Goal: Understand process/instructions

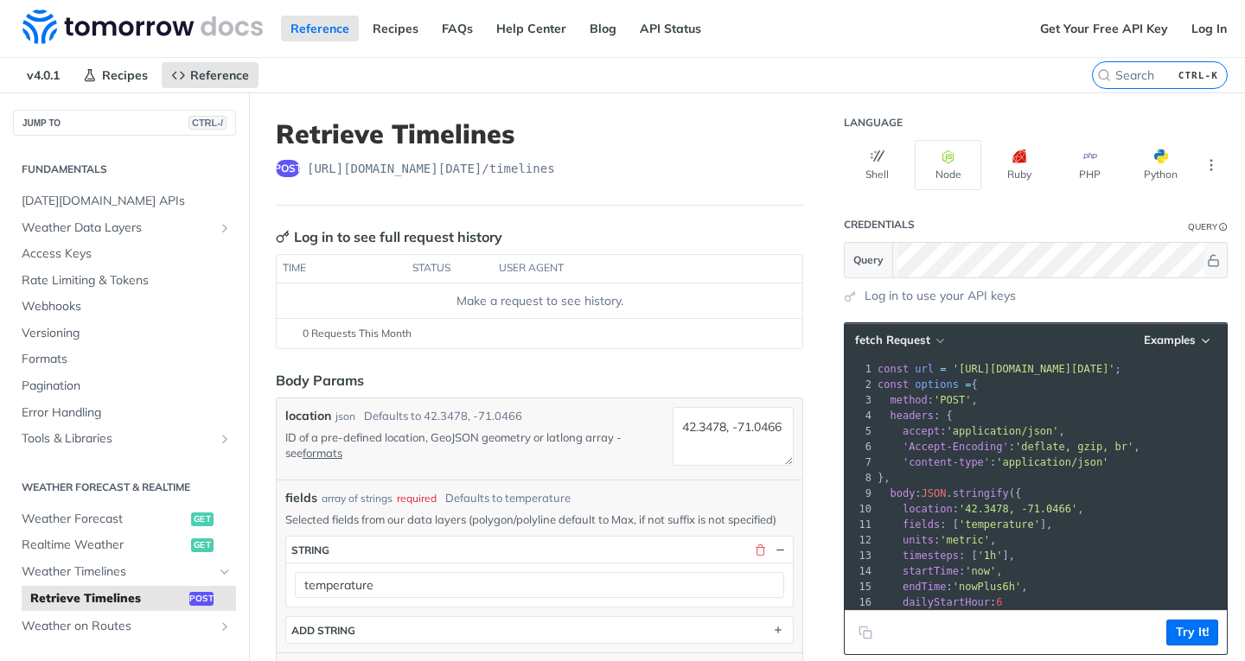
click at [1083, 424] on pre "accept : 'application/json' ," at bounding box center [1136, 431] width 525 height 16
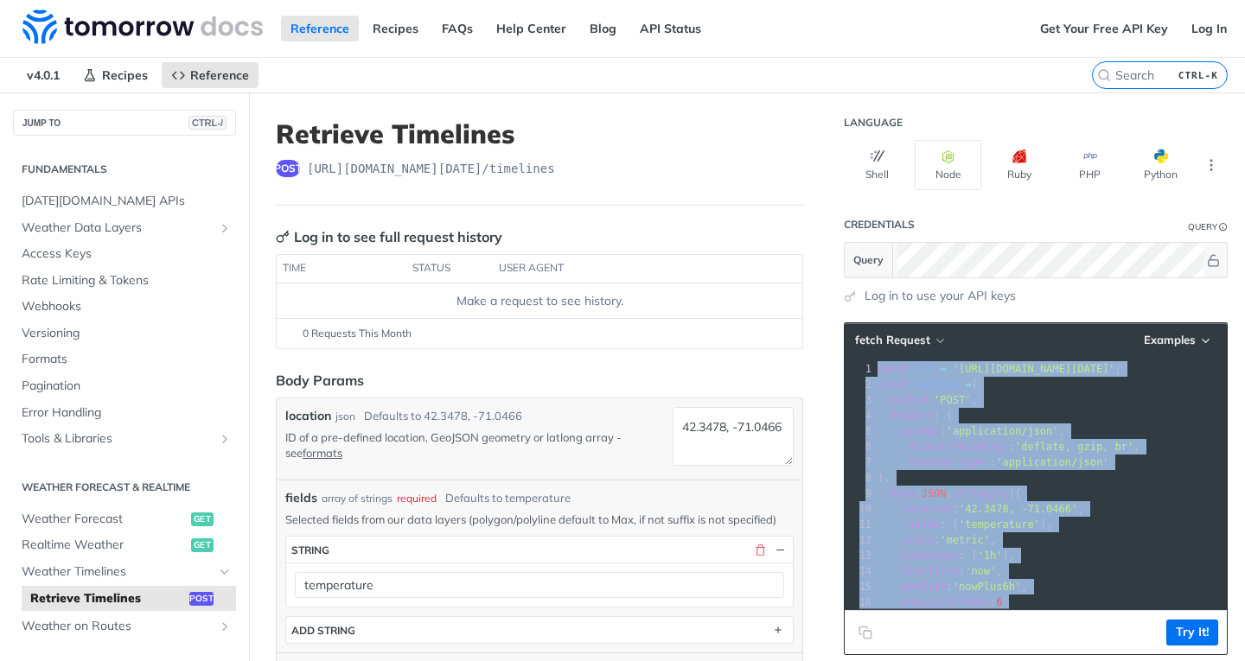
copy div "const url = '[URL][DOMAIN_NAME][DATE]' ; 2 const options = { 3 method : 'POST' …"
click at [850, 405] on div "3" at bounding box center [858, 400] width 29 height 16
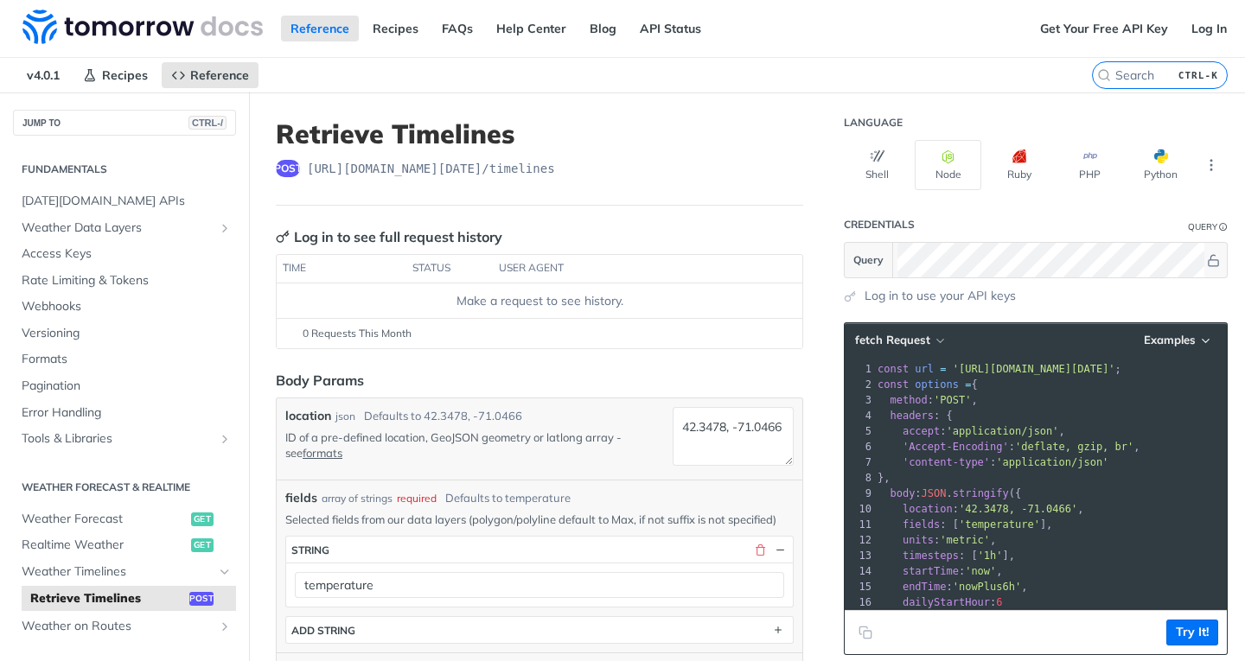
click at [1075, 412] on pre "headers : {" at bounding box center [1136, 416] width 525 height 16
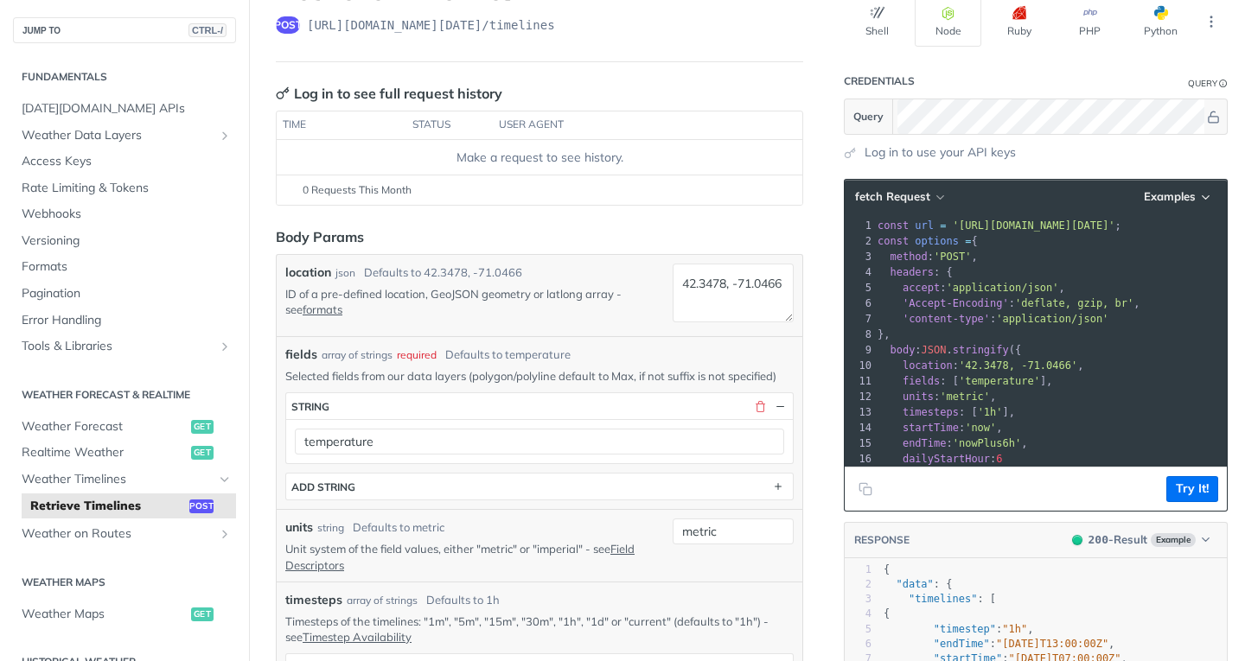
scroll to position [432, 0]
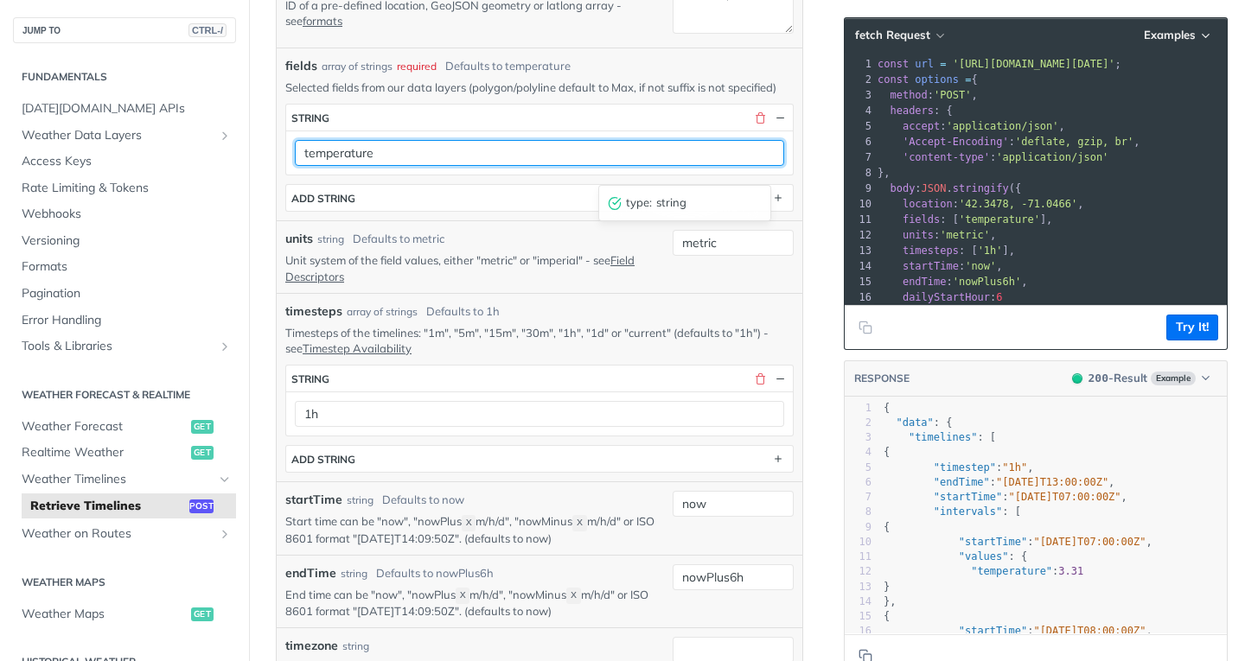
click at [696, 164] on input "temperature" at bounding box center [539, 153] width 489 height 26
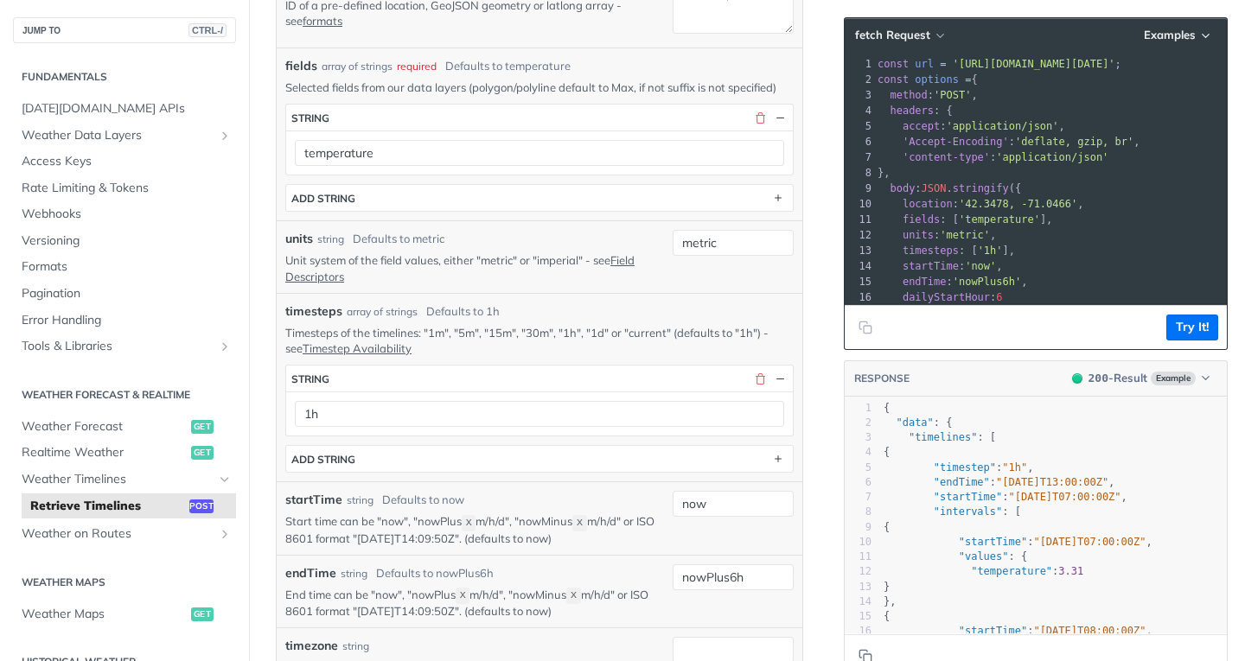
click at [634, 248] on div "units string Defaults to metric" at bounding box center [475, 239] width 380 height 18
click at [218, 503] on div "Secondary navigation" at bounding box center [225, 507] width 14 height 14
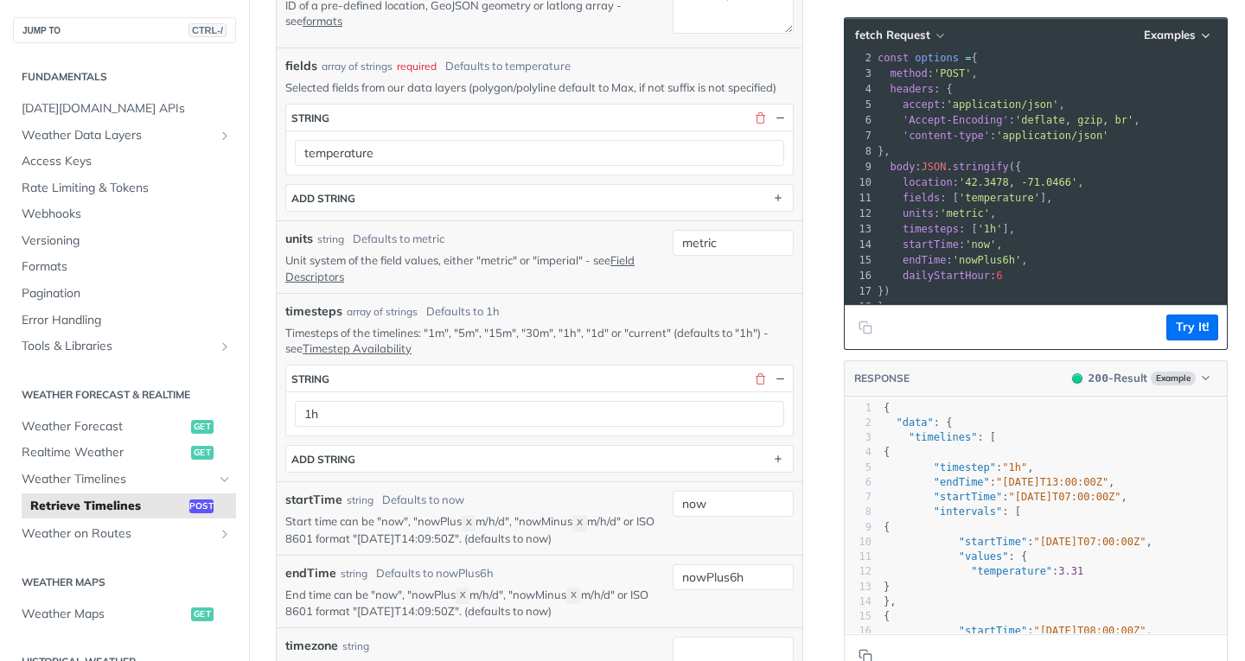
scroll to position [1, 0]
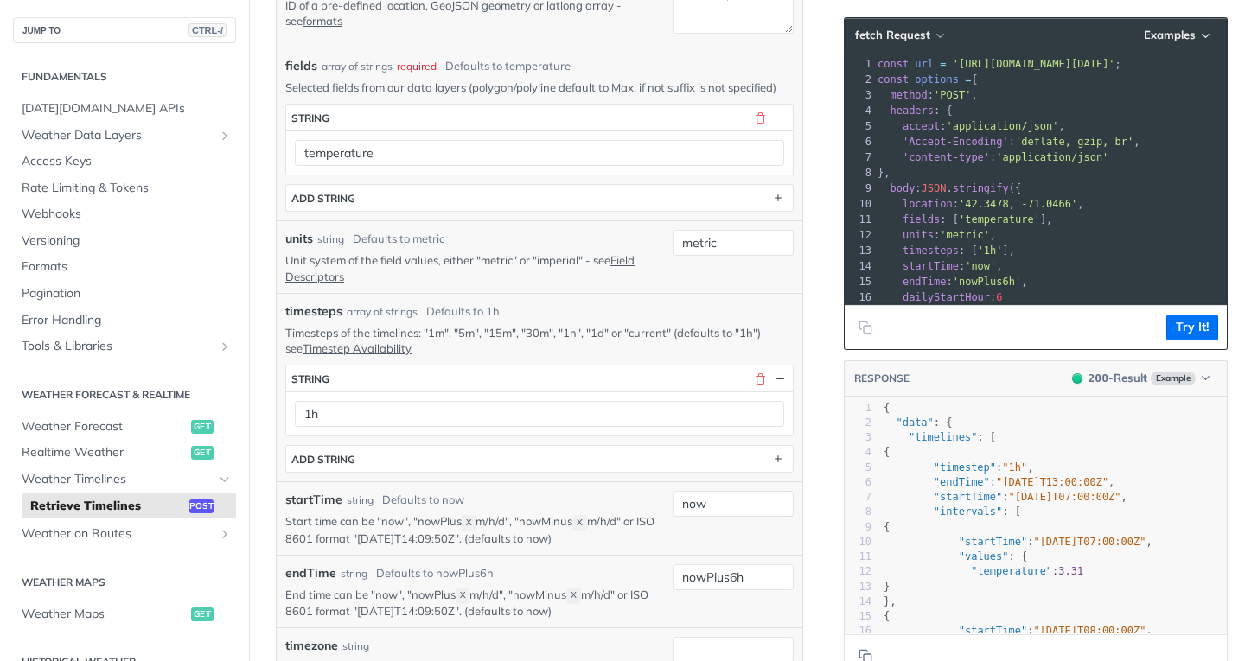
drag, startPoint x: 1040, startPoint y: 86, endPoint x: 1215, endPoint y: 80, distance: 175.6
click at [1180, 313] on footer "Try It!" at bounding box center [1035, 327] width 382 height 44
click at [1179, 327] on button "Try It!" at bounding box center [1192, 328] width 52 height 26
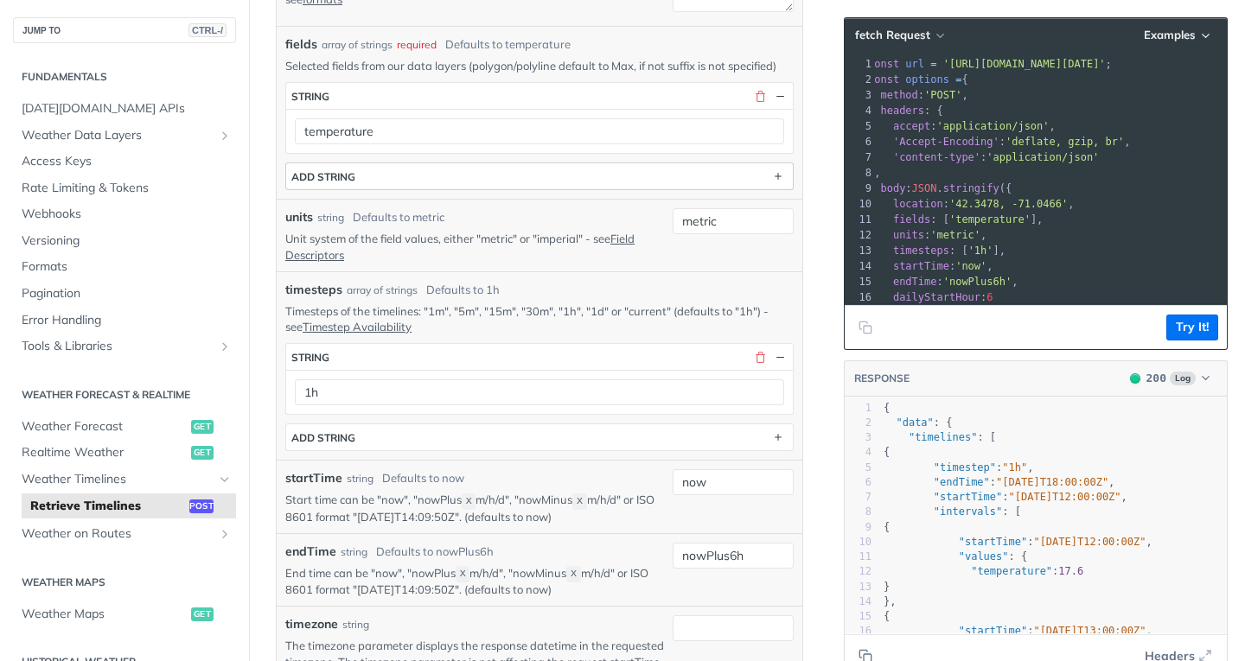
scroll to position [436, 0]
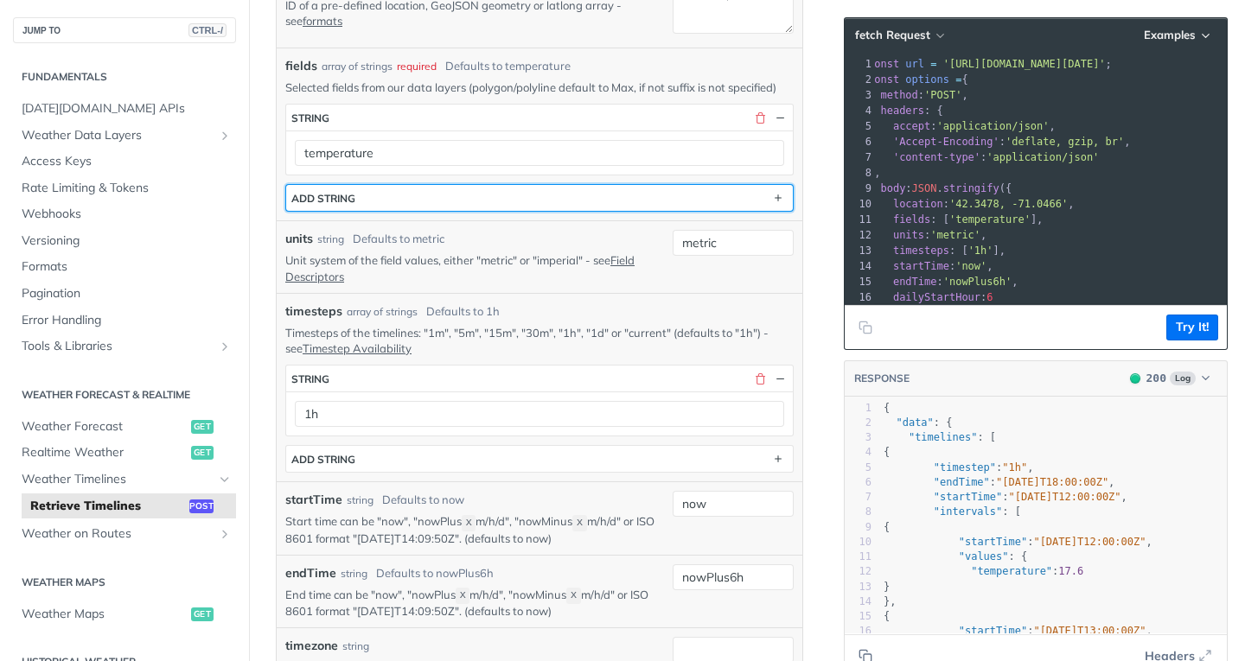
click at [742, 210] on button "ADD string" at bounding box center [539, 198] width 506 height 26
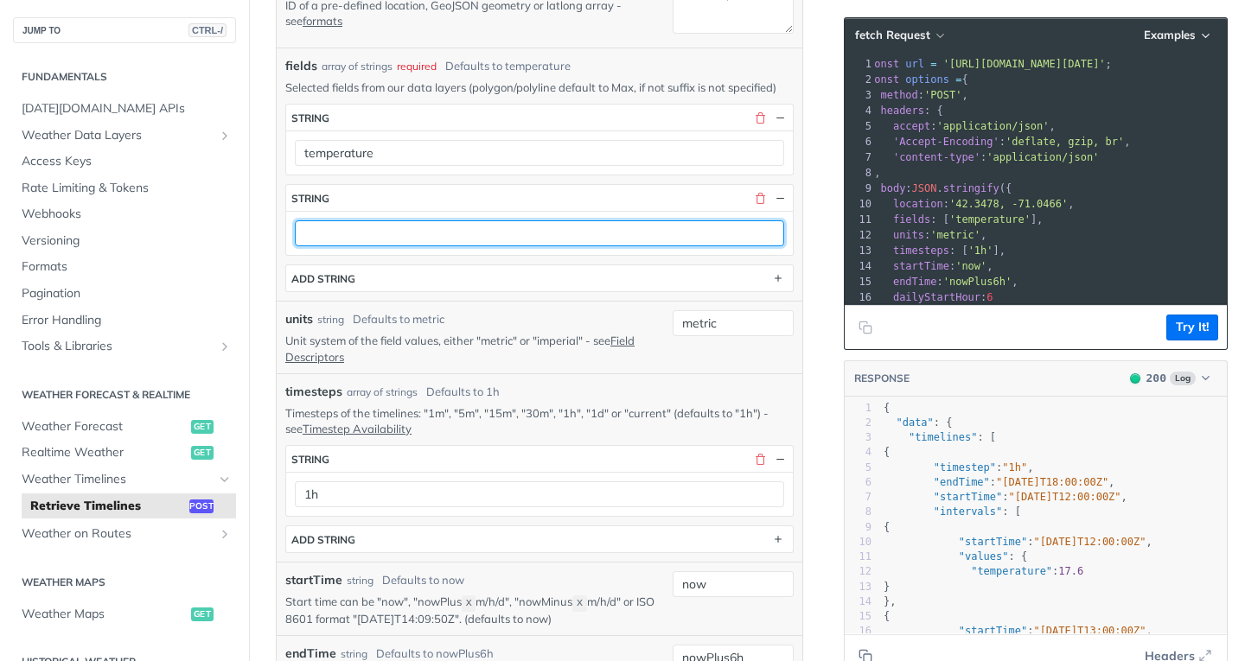
click at [588, 246] on input "text" at bounding box center [539, 233] width 489 height 26
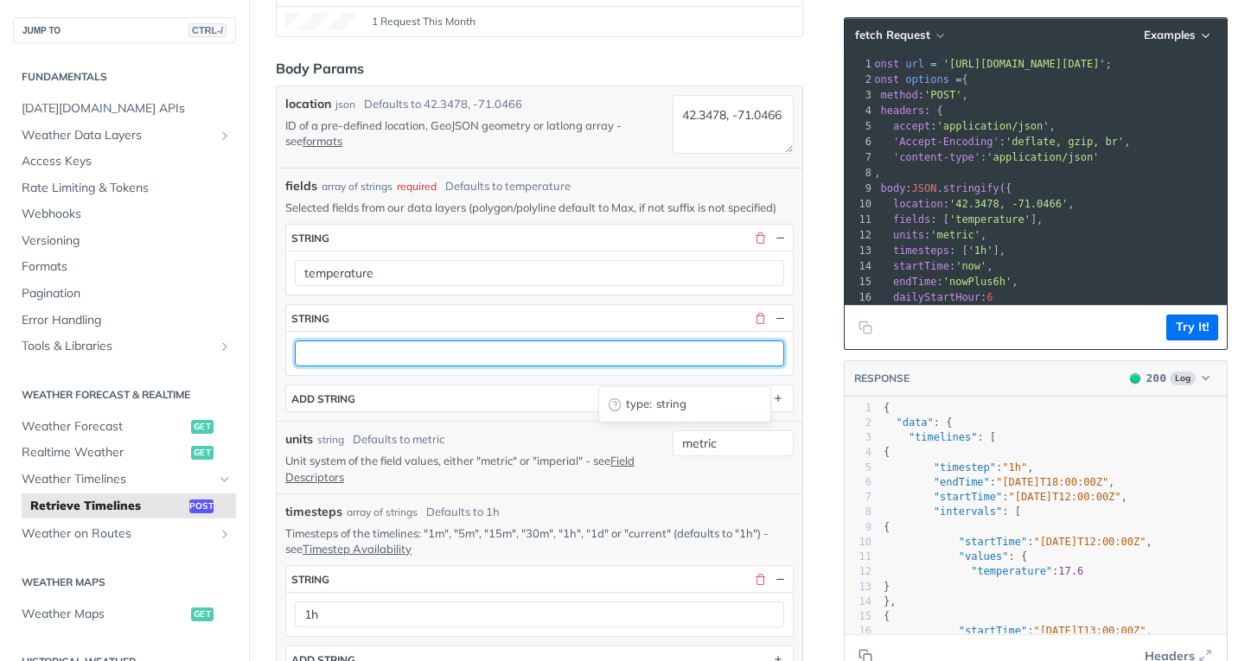
scroll to position [291, 0]
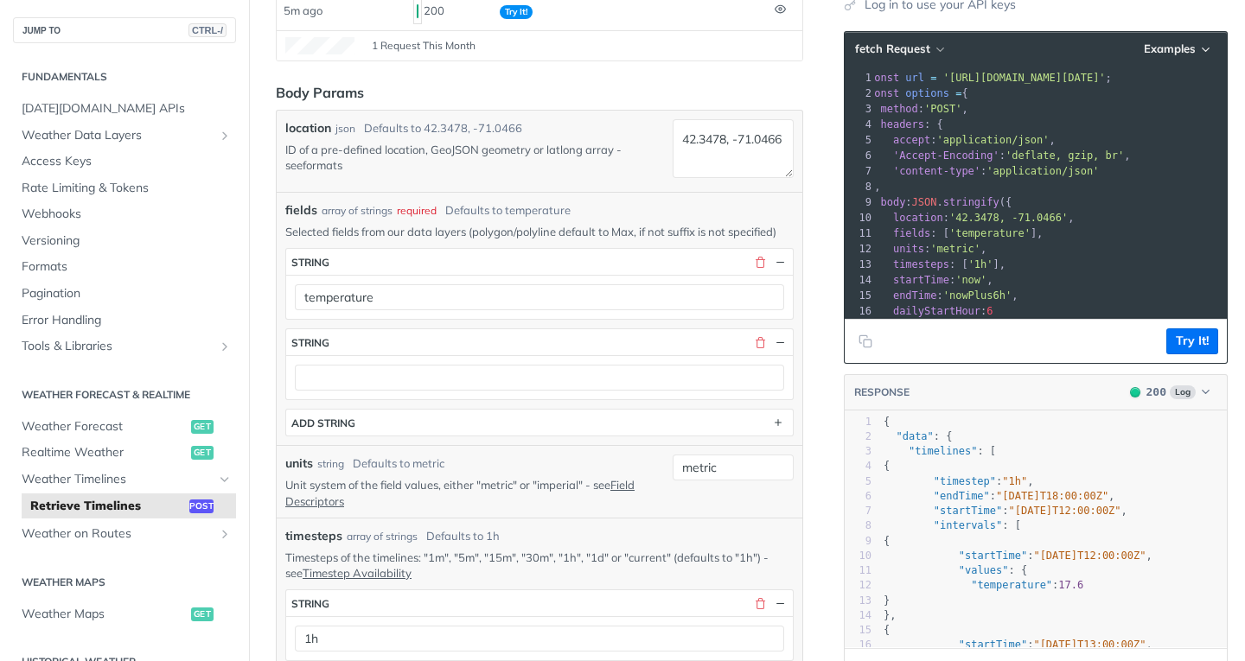
click at [313, 169] on link "formats" at bounding box center [322, 165] width 40 height 14
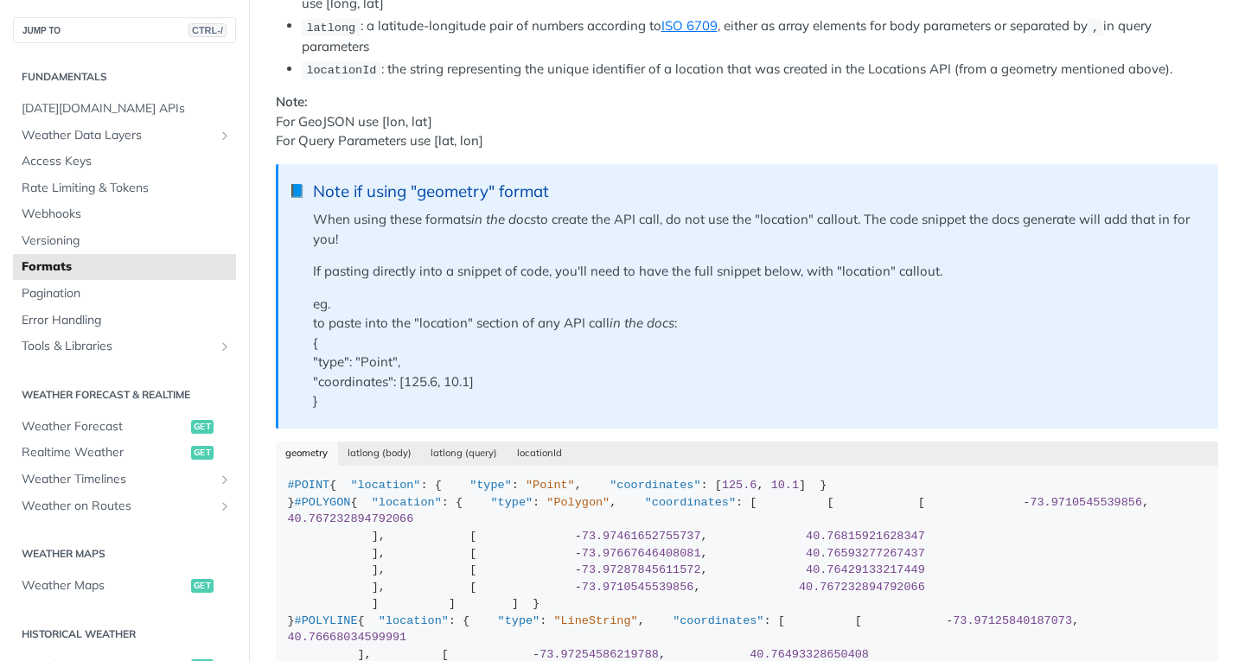
scroll to position [635, 0]
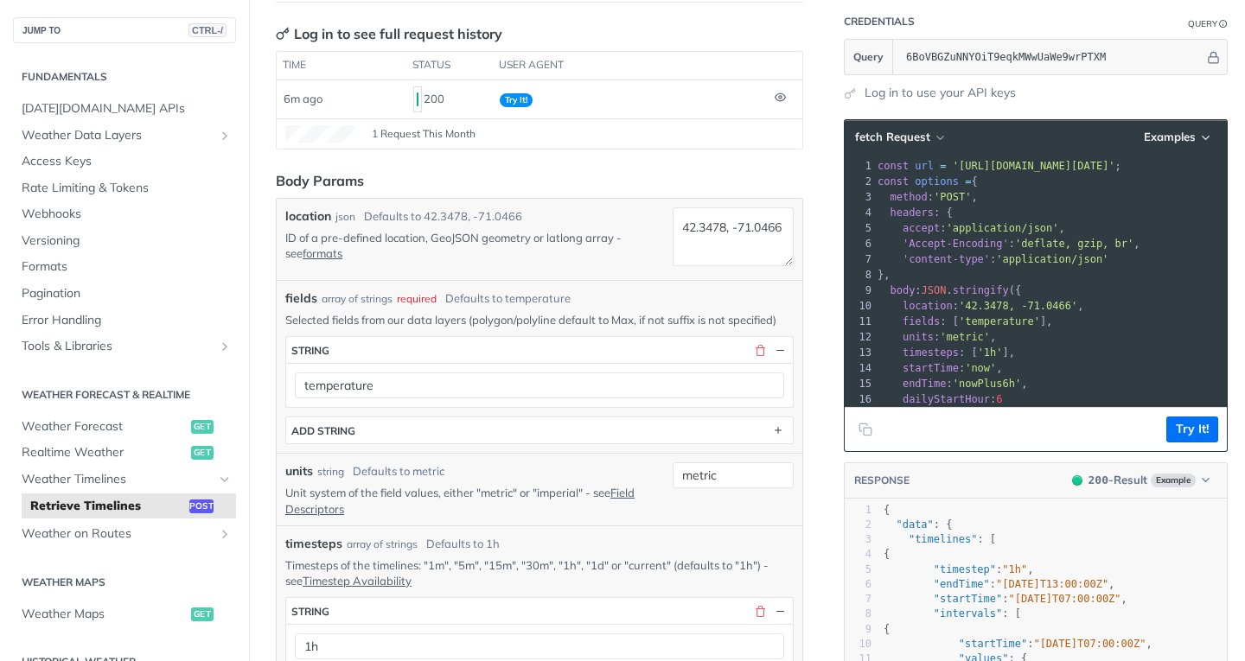
scroll to position [347, 0]
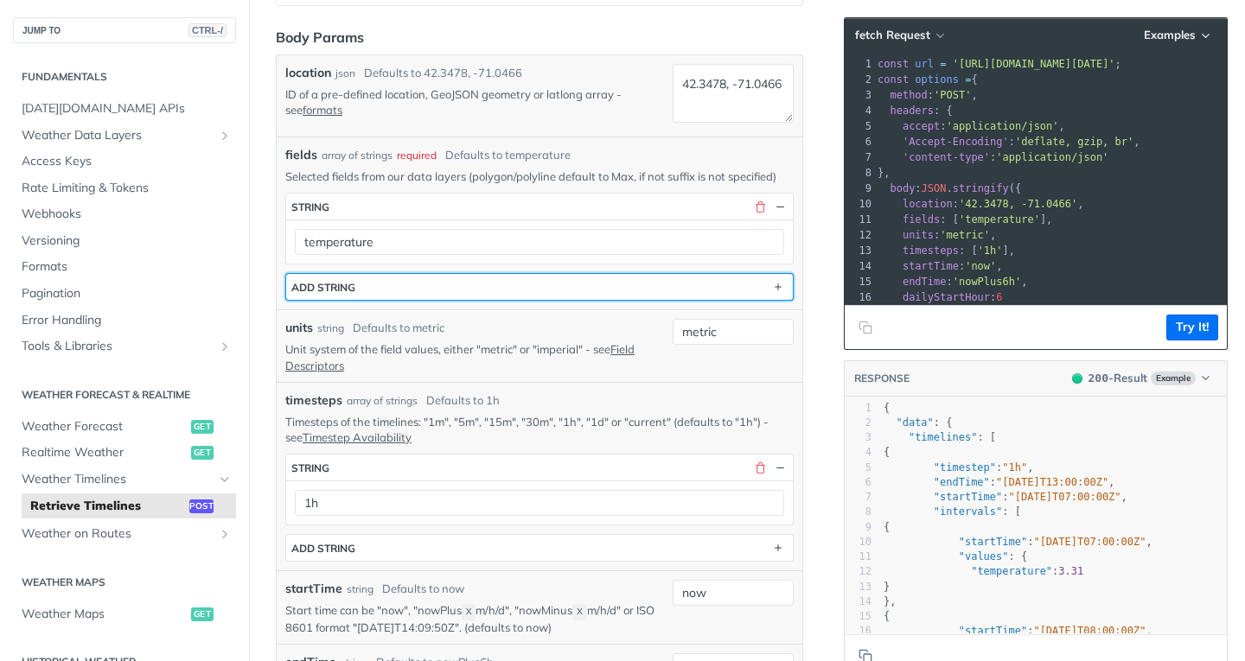
click at [474, 300] on button "ADD string" at bounding box center [539, 287] width 506 height 26
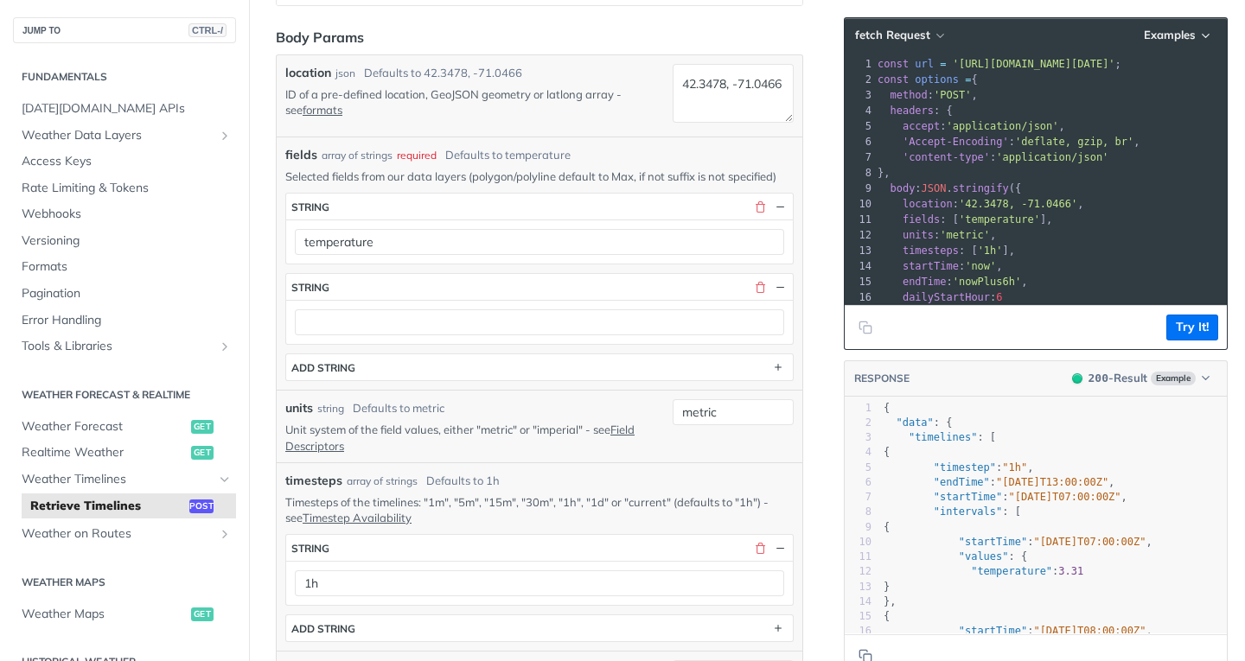
click at [474, 317] on div at bounding box center [539, 322] width 506 height 44
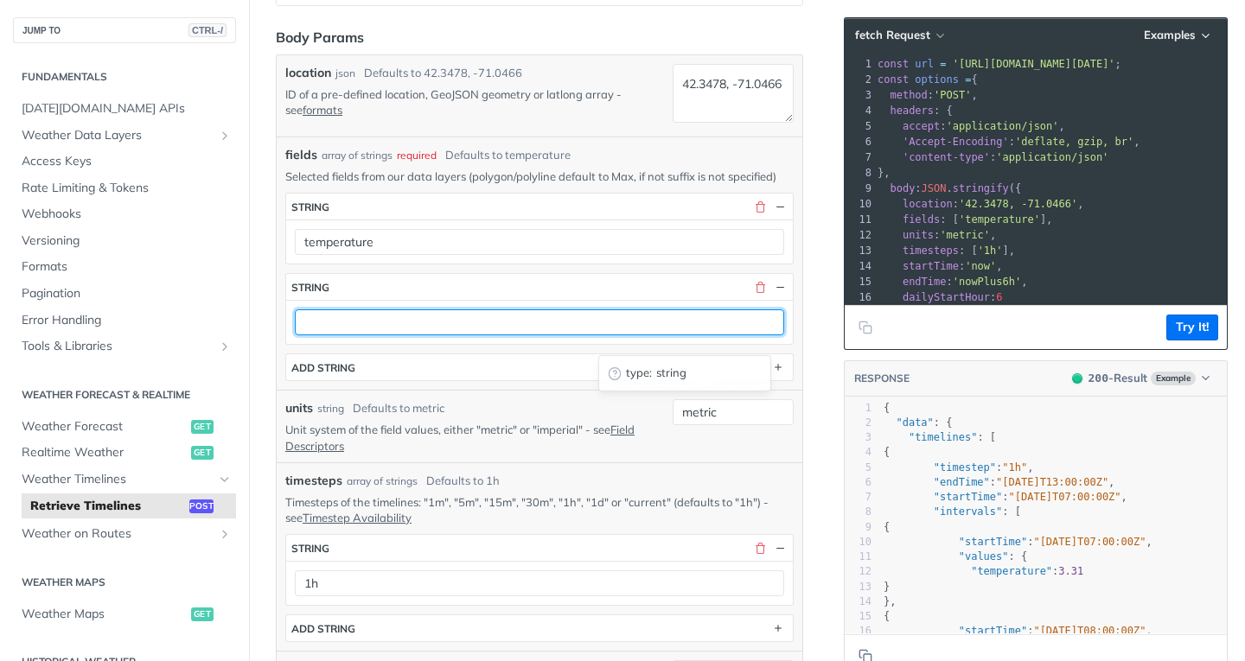
click at [470, 334] on input "text" at bounding box center [539, 322] width 489 height 26
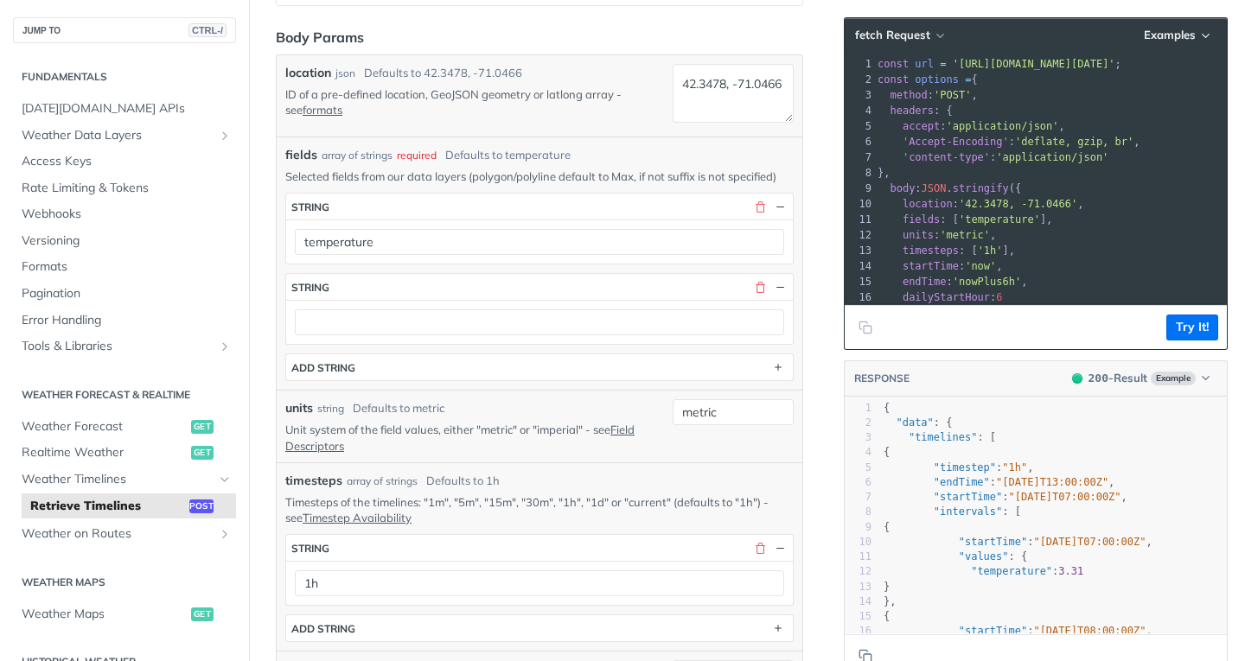
click at [639, 102] on p "ID of a pre-defined location, GeoJSON geometry or latlong array - see formats" at bounding box center [475, 101] width 380 height 31
